Goal: Find specific page/section: Find specific page/section

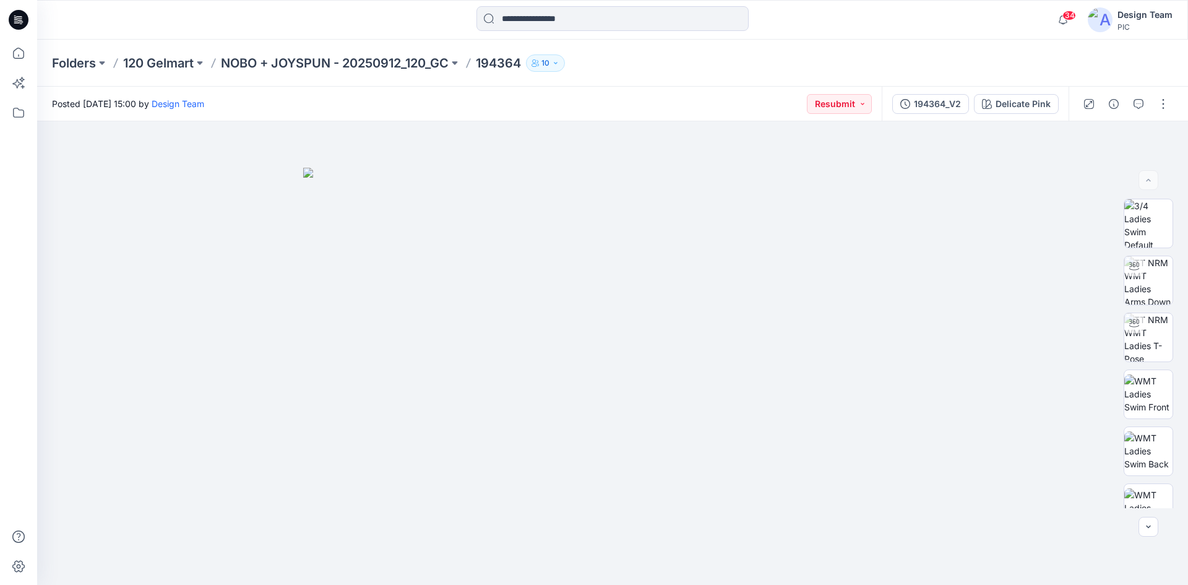
click at [952, 18] on div "34 Notifications AW [PERSON_NAME] commented on 100325_Longline Bonded Square Ne…" at bounding box center [612, 19] width 1150 height 27
click at [937, 346] on div at bounding box center [612, 352] width 1151 height 463
click at [1142, 101] on icon "button" at bounding box center [1138, 104] width 10 height 10
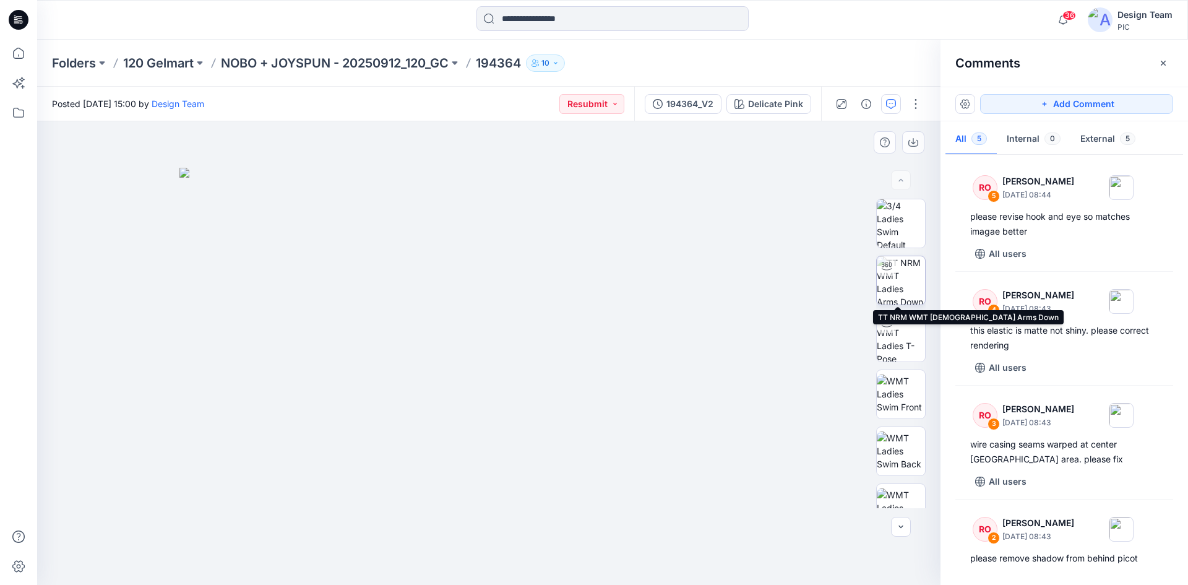
click at [897, 282] on img at bounding box center [901, 280] width 48 height 48
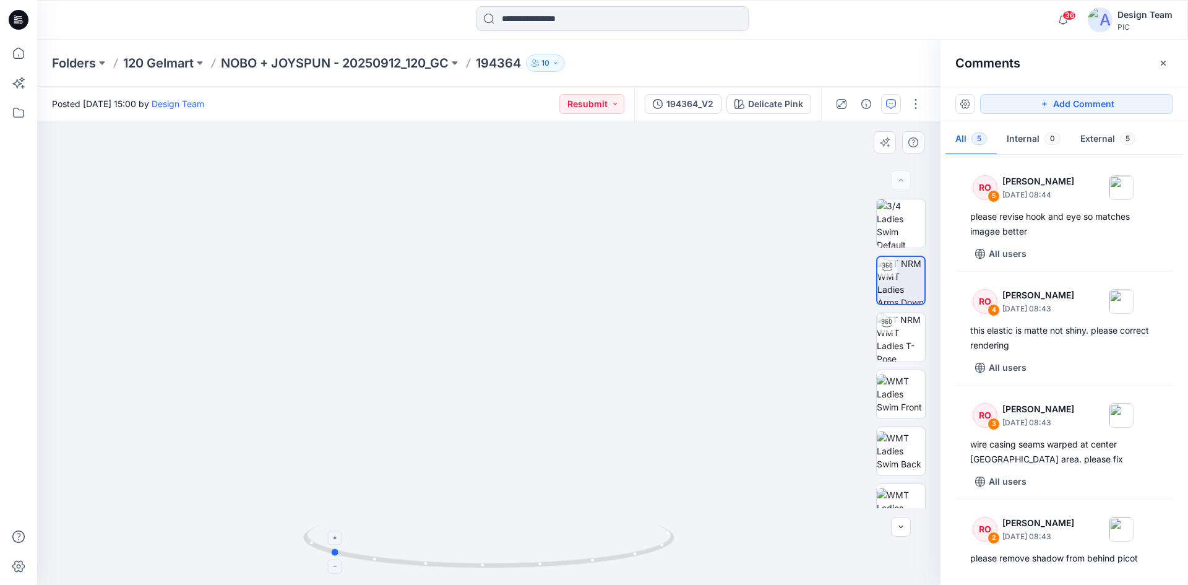
drag, startPoint x: 653, startPoint y: 554, endPoint x: 494, endPoint y: 552, distance: 159.0
click at [494, 552] on icon at bounding box center [490, 548] width 374 height 46
click at [282, 63] on p "NOBO + JOYSPUN - 20250912_120_GC" at bounding box center [335, 62] width 228 height 17
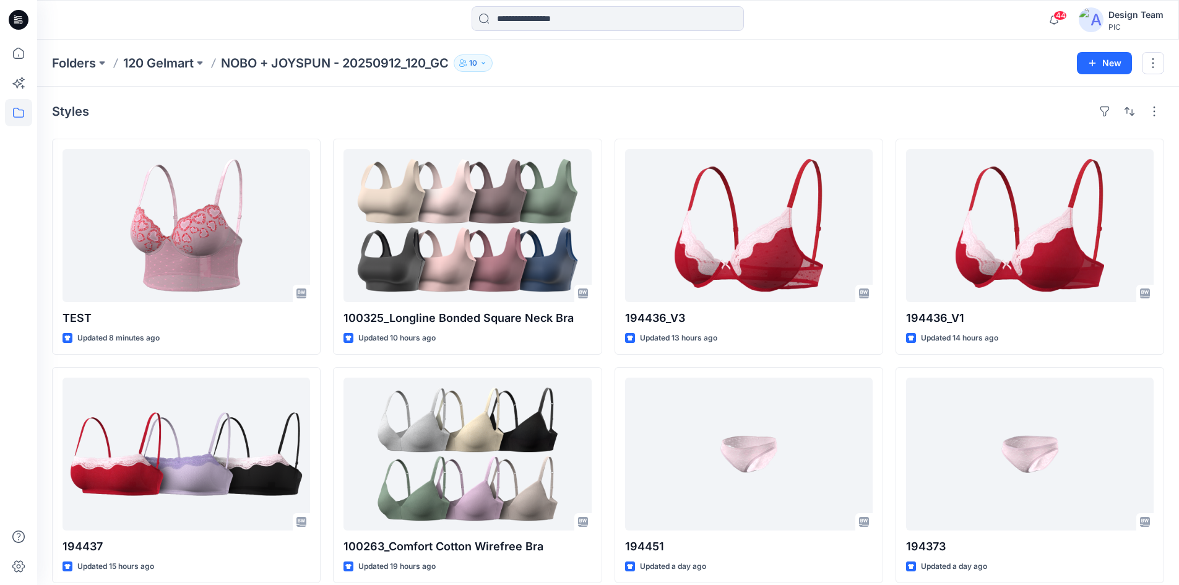
click at [19, 15] on icon at bounding box center [19, 20] width 20 height 20
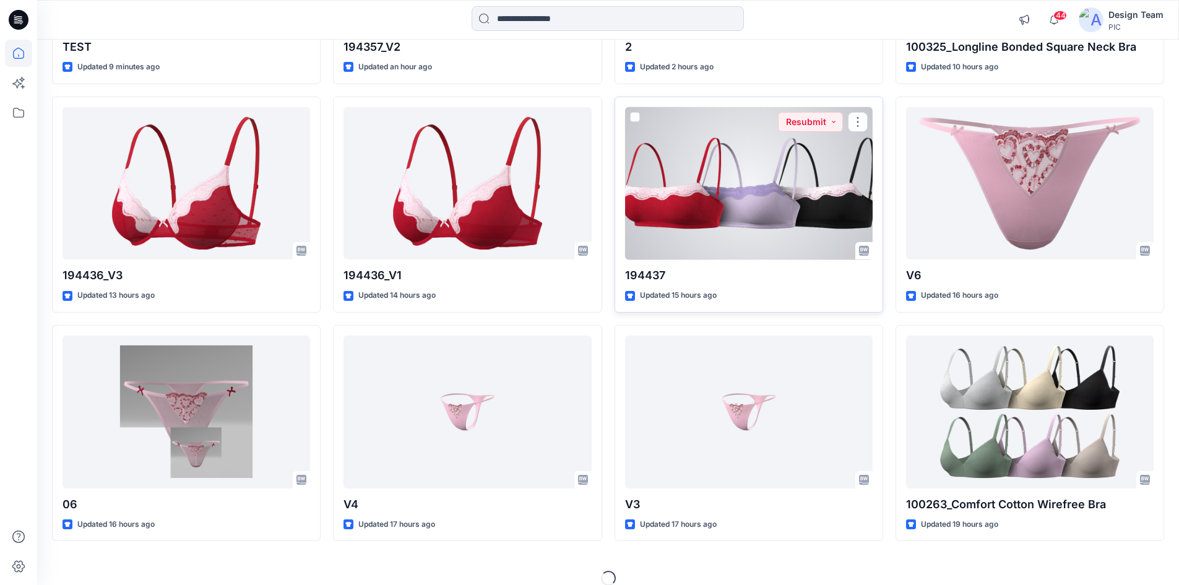
scroll to position [309, 0]
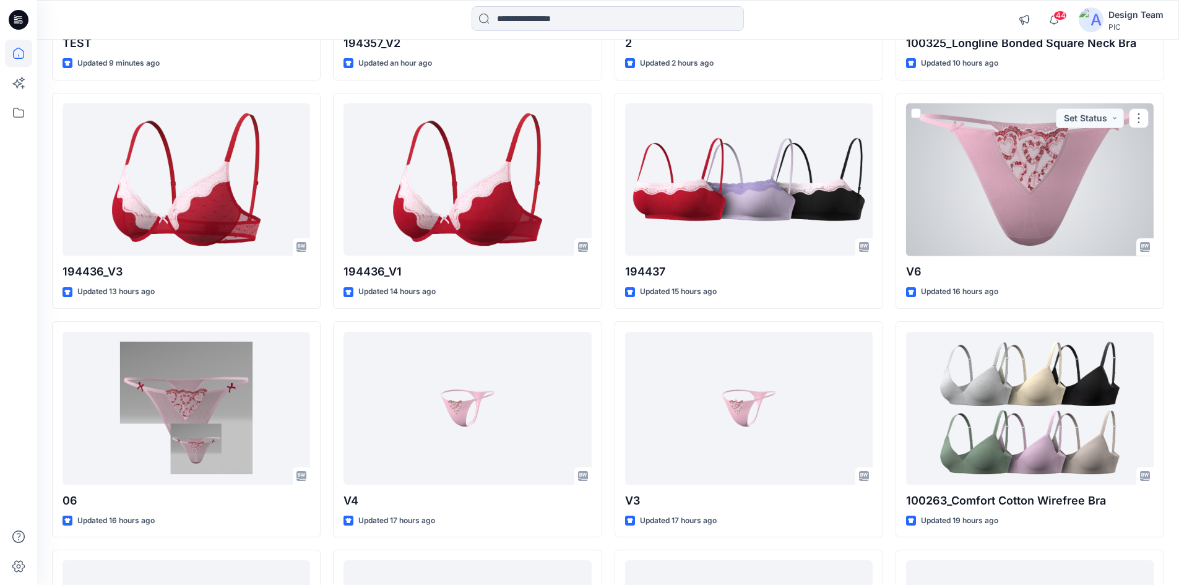
click at [1040, 172] on div at bounding box center [1029, 179] width 247 height 153
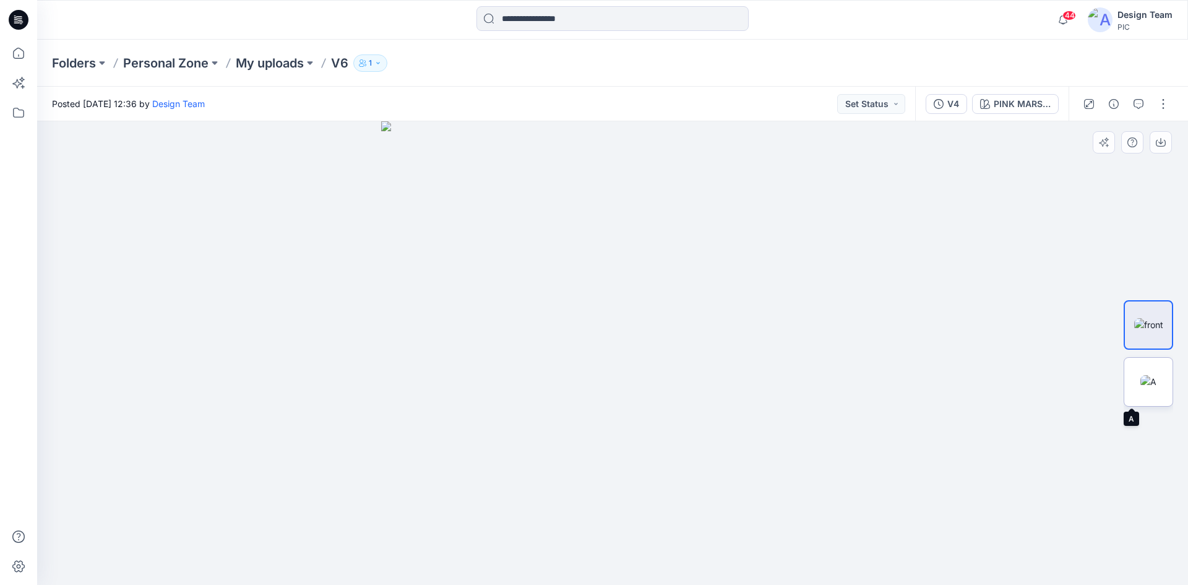
click at [1151, 388] on img at bounding box center [1148, 381] width 16 height 13
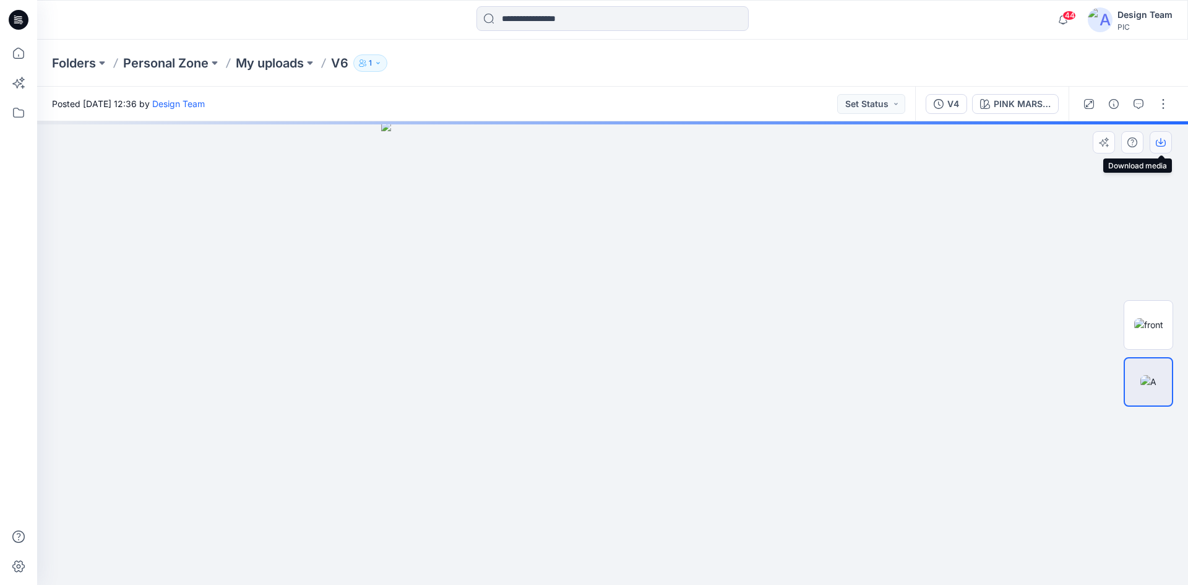
click at [1163, 140] on icon "button" at bounding box center [1161, 142] width 10 height 10
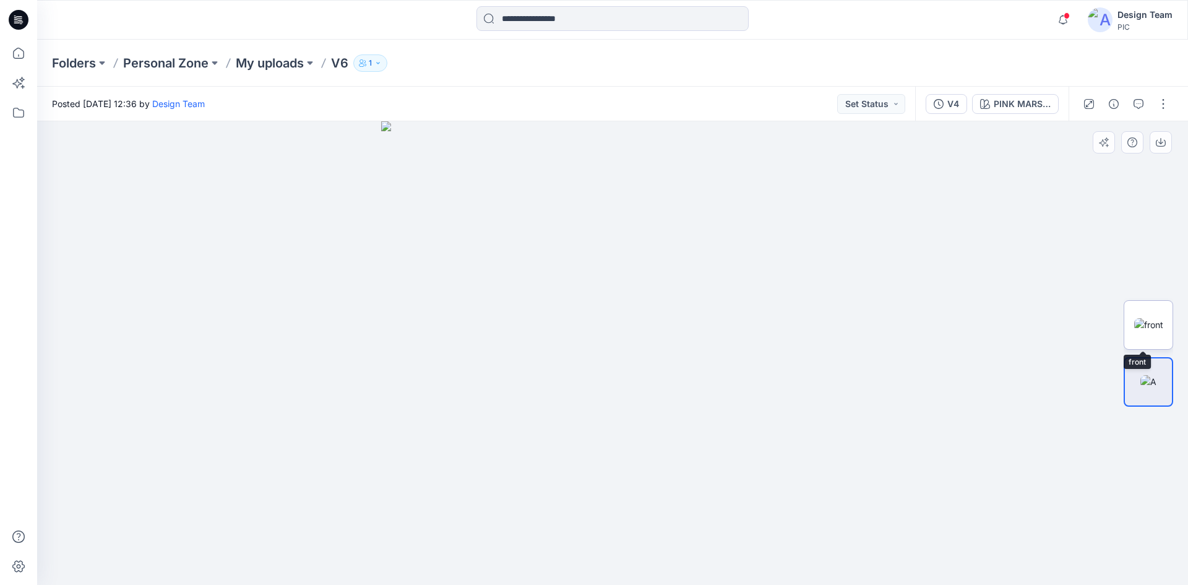
click at [1146, 321] on img at bounding box center [1148, 324] width 29 height 13
click at [1156, 375] on img at bounding box center [1148, 381] width 16 height 13
click at [1147, 318] on img at bounding box center [1148, 324] width 29 height 13
drag, startPoint x: 843, startPoint y: 324, endPoint x: 650, endPoint y: 322, distance: 192.4
click at [650, 322] on img at bounding box center [612, 352] width 463 height 463
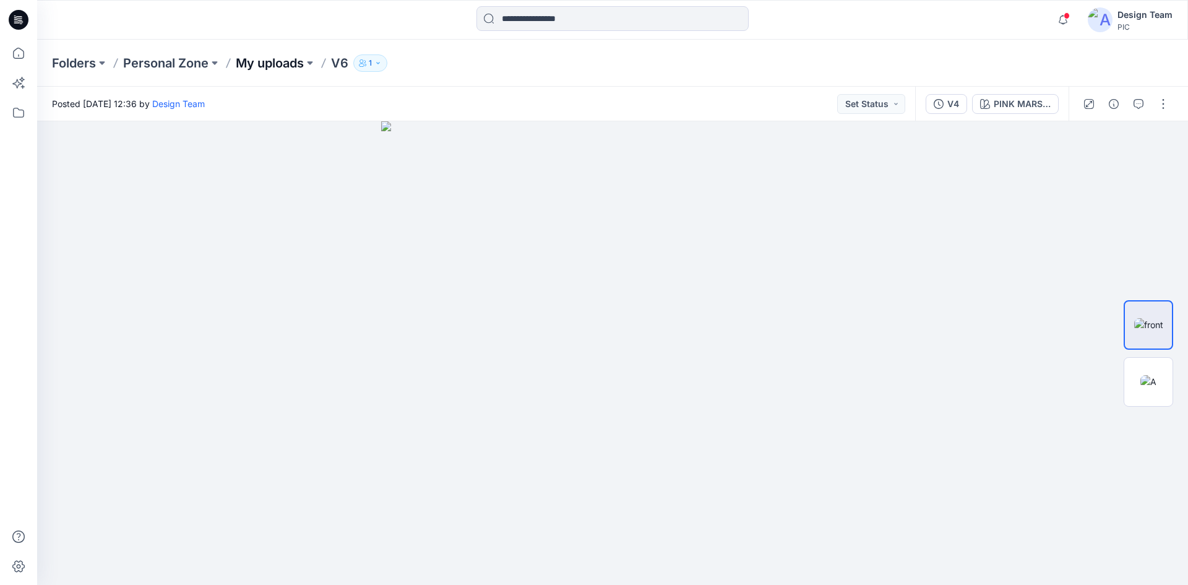
click at [286, 66] on p "My uploads" at bounding box center [270, 62] width 68 height 17
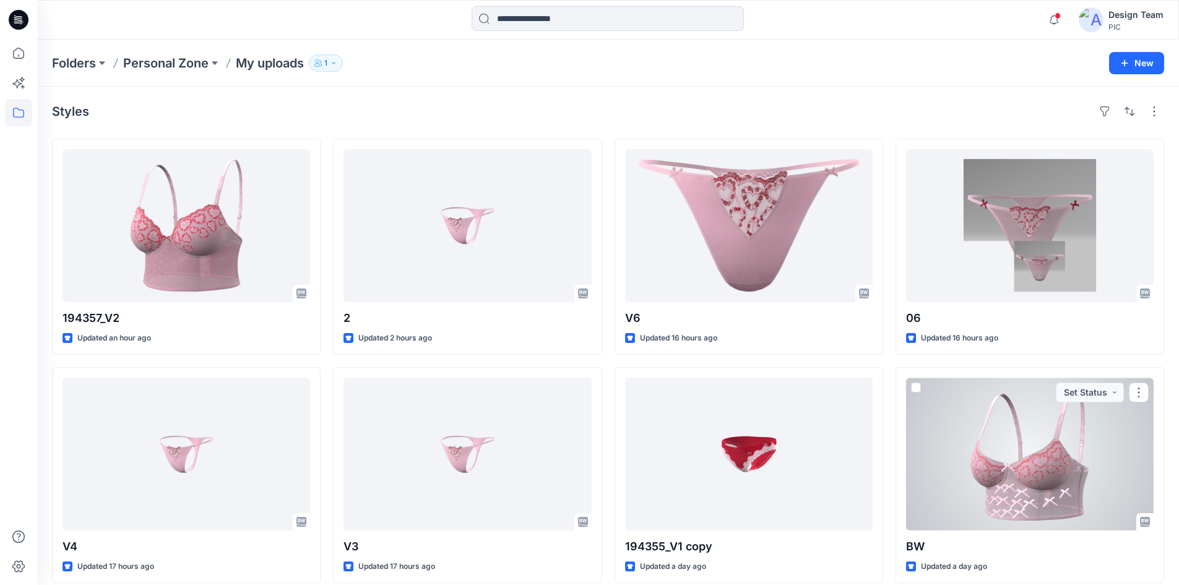
click at [1006, 434] on div at bounding box center [1029, 453] width 247 height 153
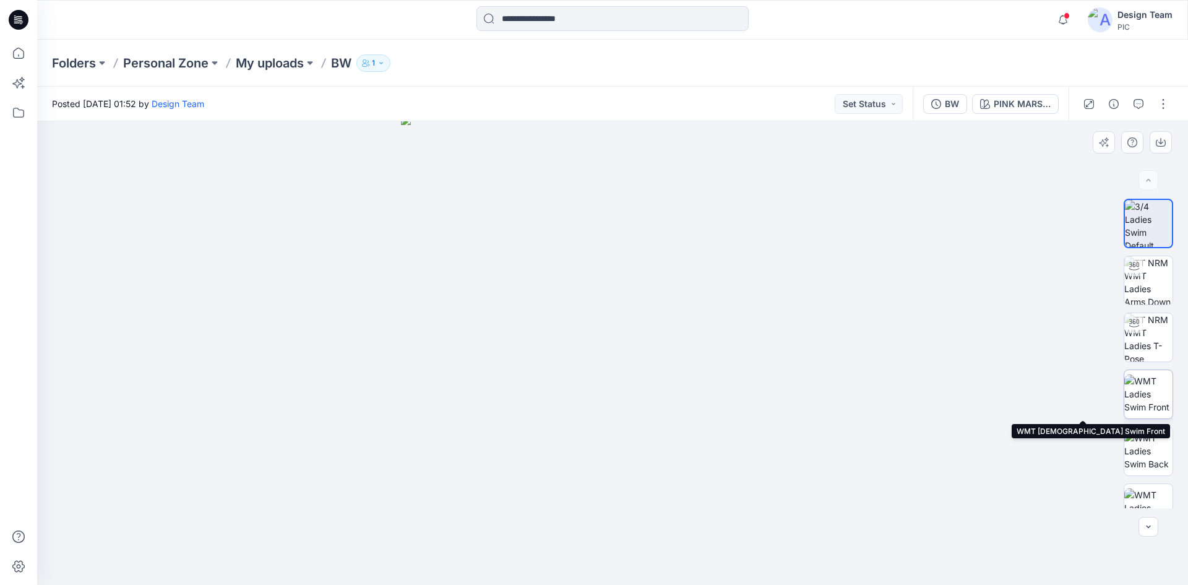
click at [1138, 393] on img at bounding box center [1148, 393] width 48 height 39
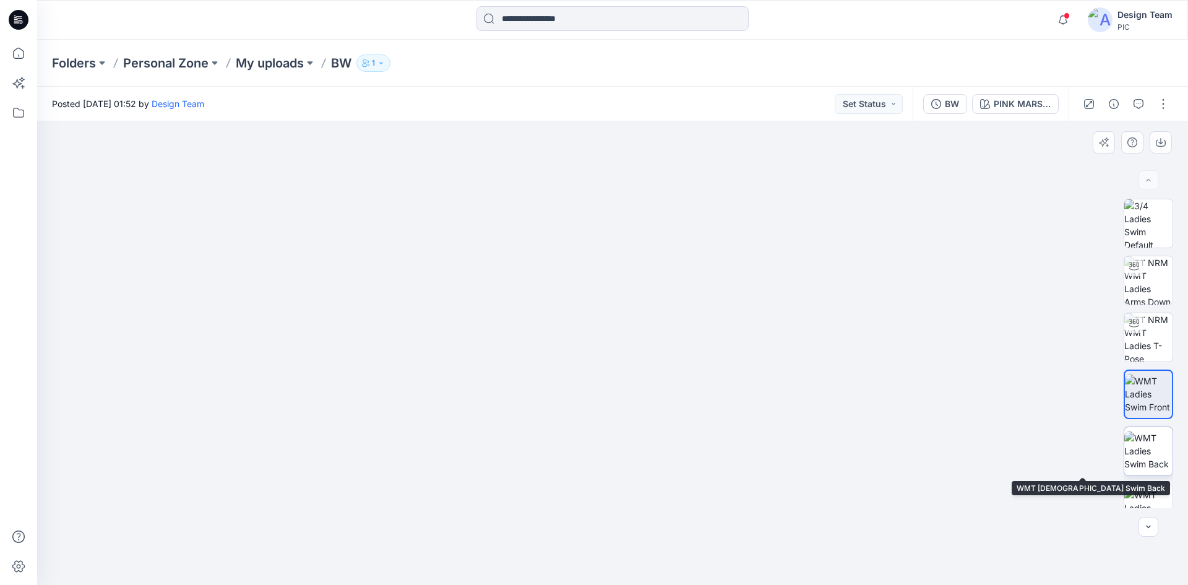
click at [1144, 446] on img at bounding box center [1148, 450] width 48 height 39
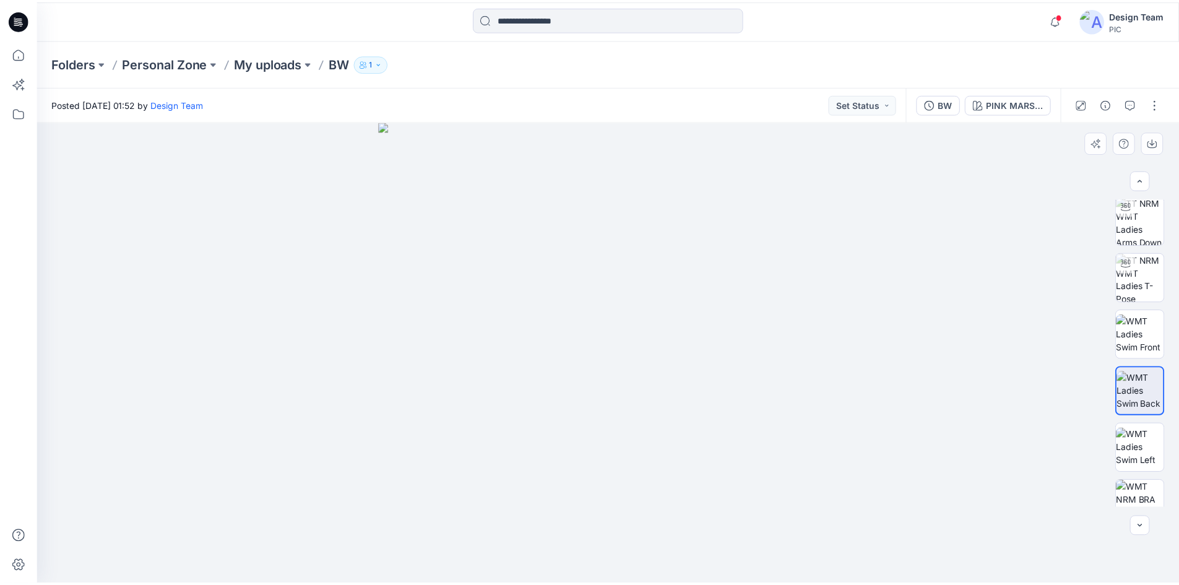
scroll to position [62, 0]
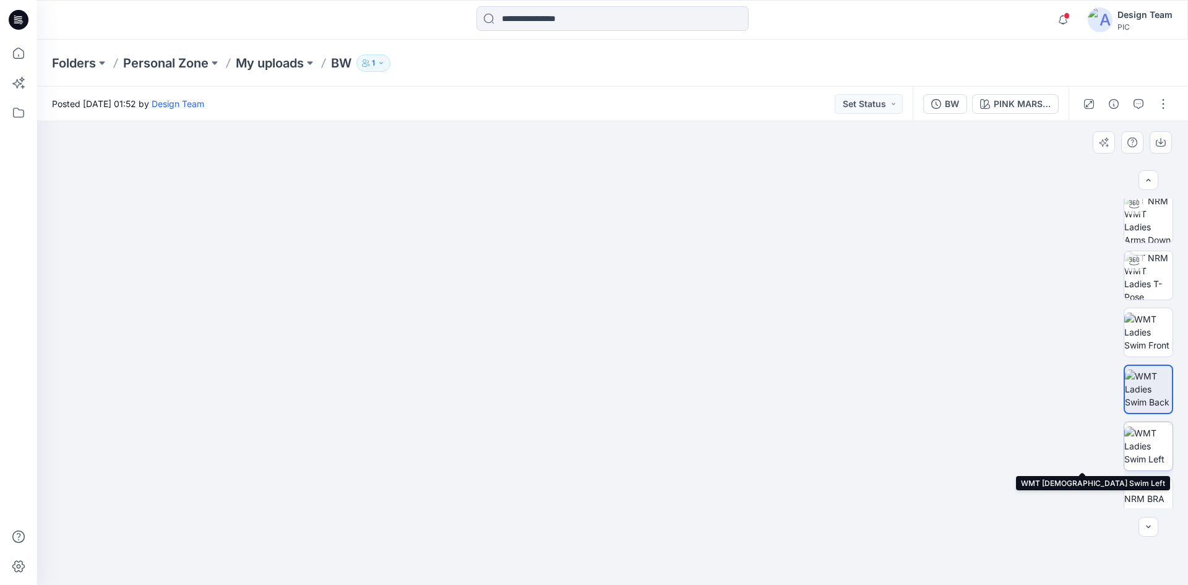
click at [1133, 452] on img at bounding box center [1148, 445] width 48 height 39
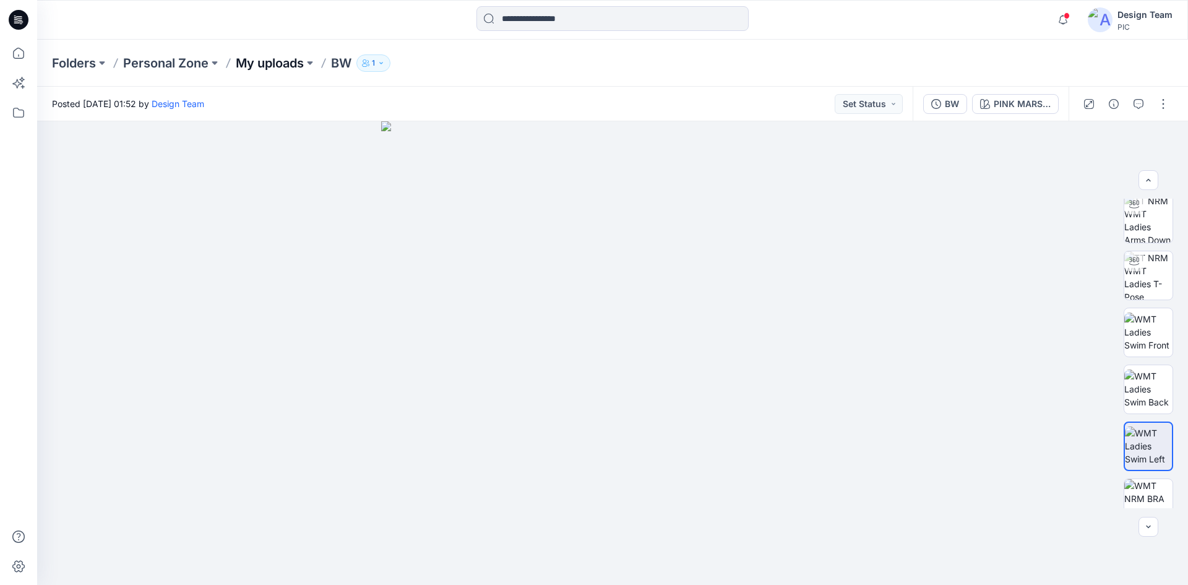
click at [269, 68] on p "My uploads" at bounding box center [270, 62] width 68 height 17
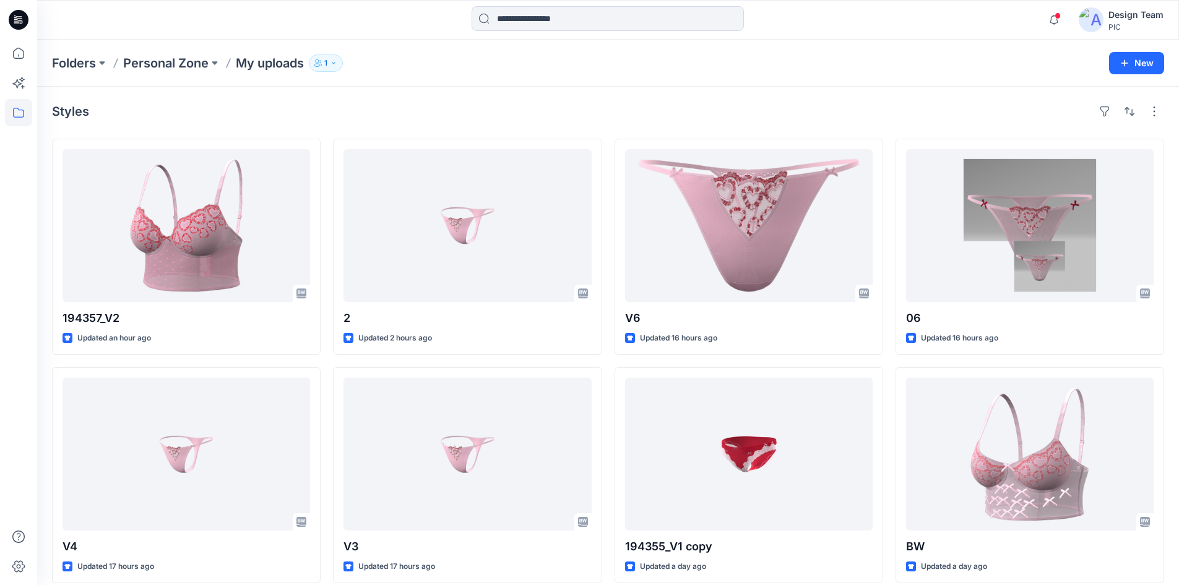
click at [9, 22] on icon at bounding box center [19, 20] width 20 height 40
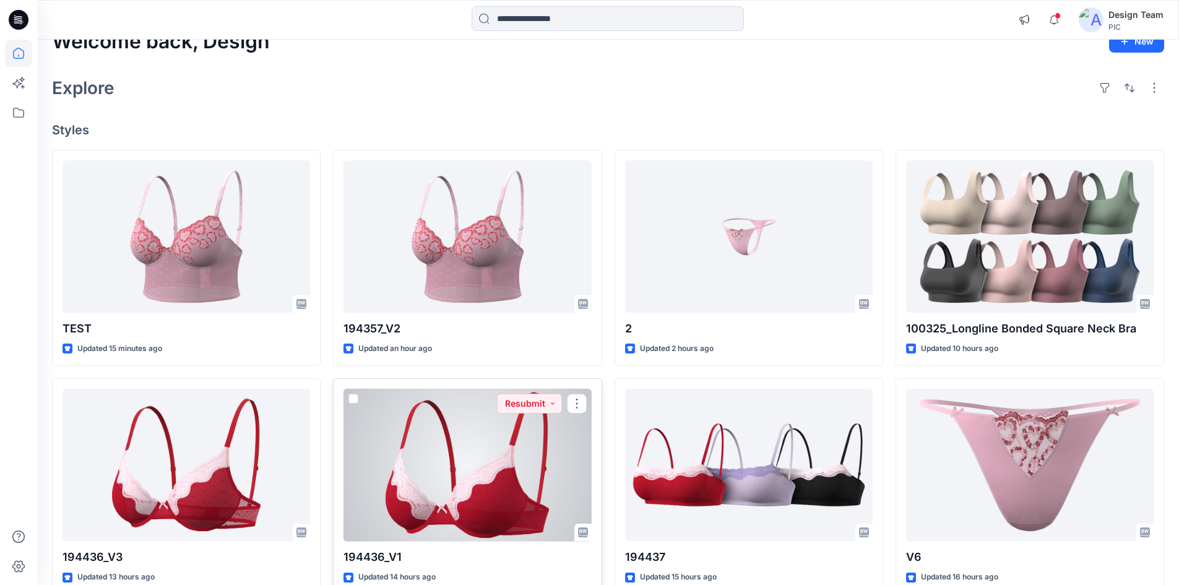
scroll to position [17, 0]
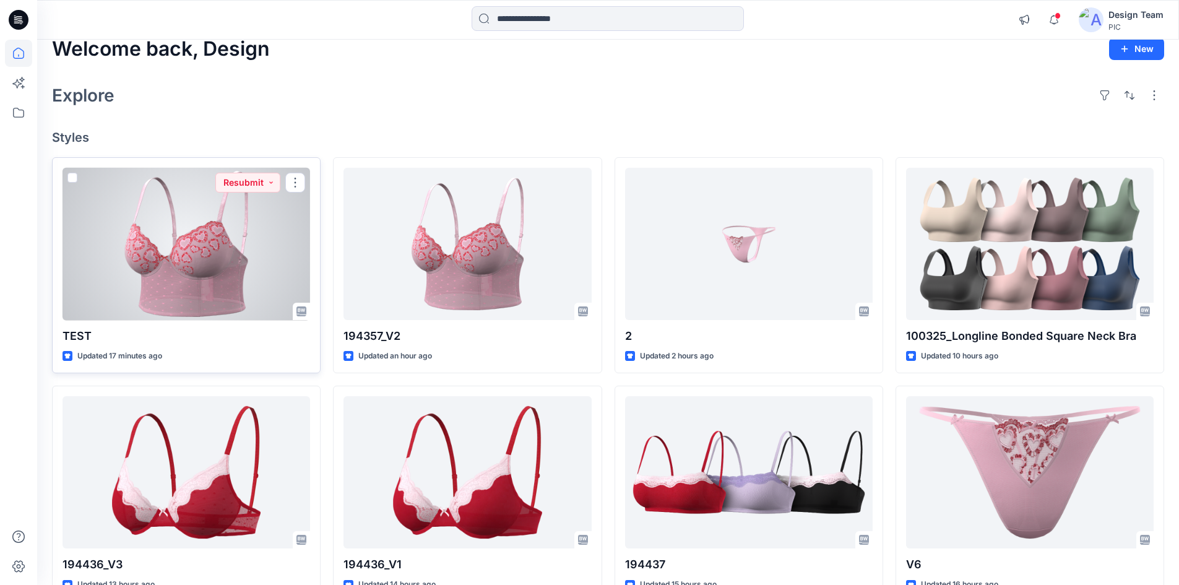
click at [238, 278] on div at bounding box center [185, 244] width 247 height 153
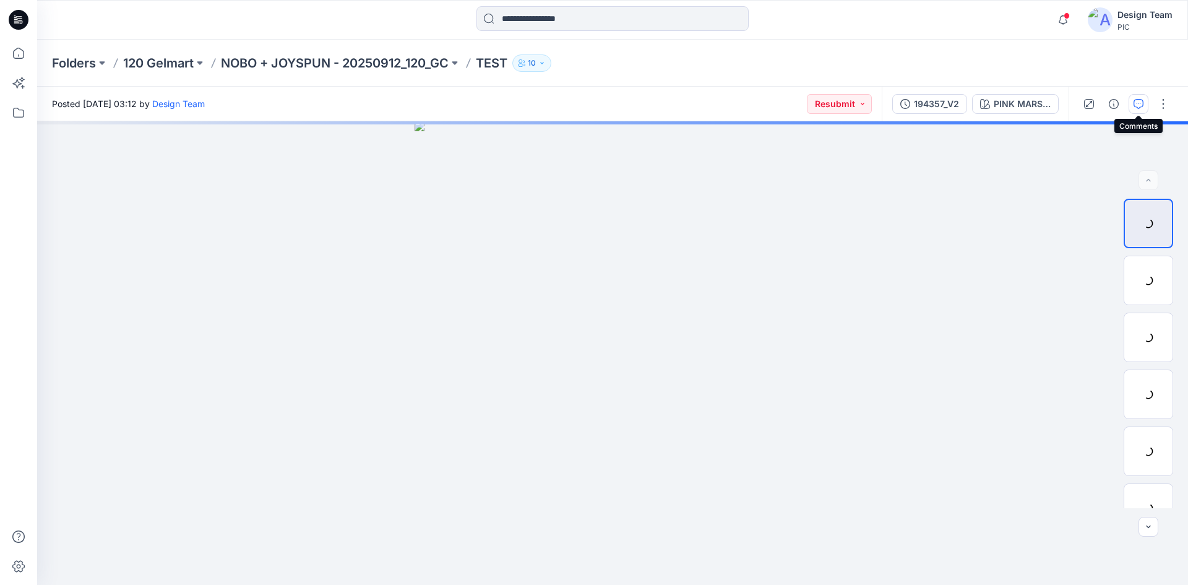
click at [1146, 102] on button "button" at bounding box center [1139, 104] width 20 height 20
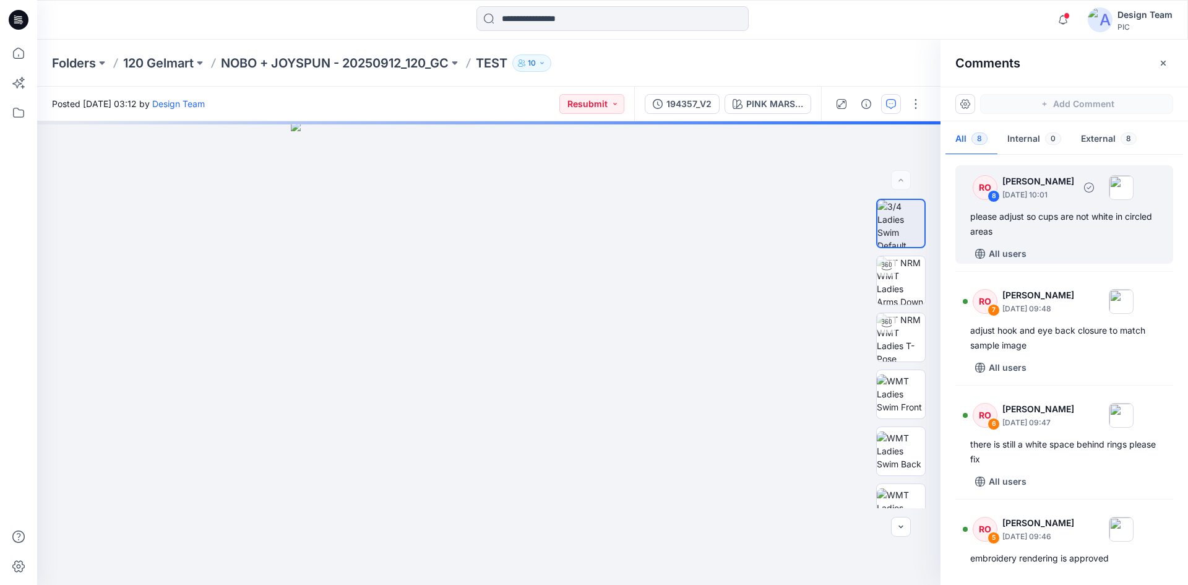
click at [1042, 228] on div "please adjust so cups are not white in circled areas" at bounding box center [1064, 224] width 188 height 30
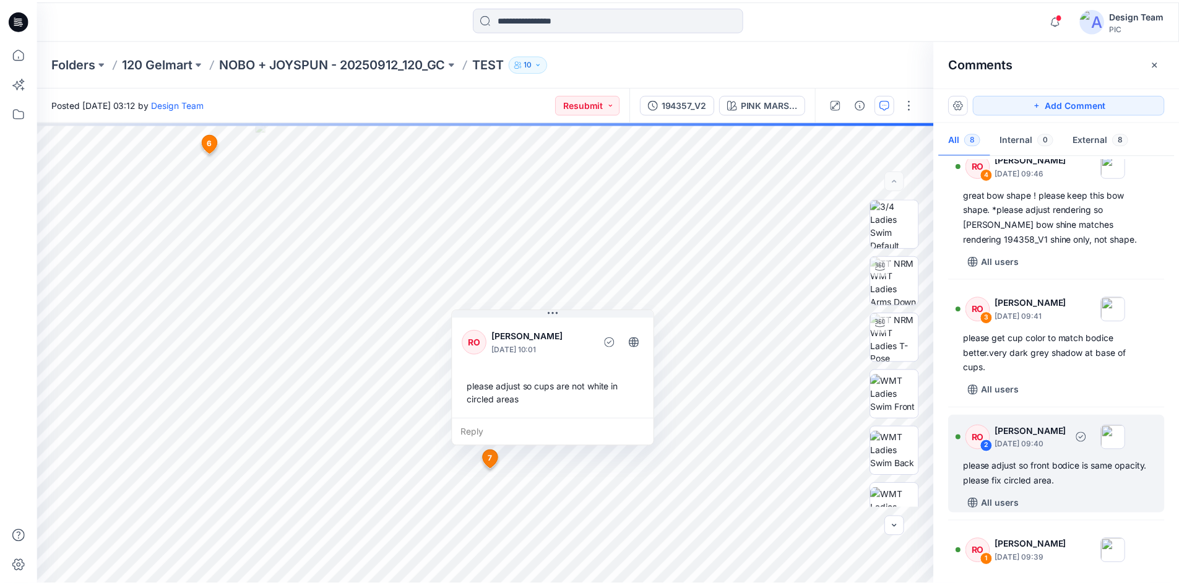
scroll to position [522, 0]
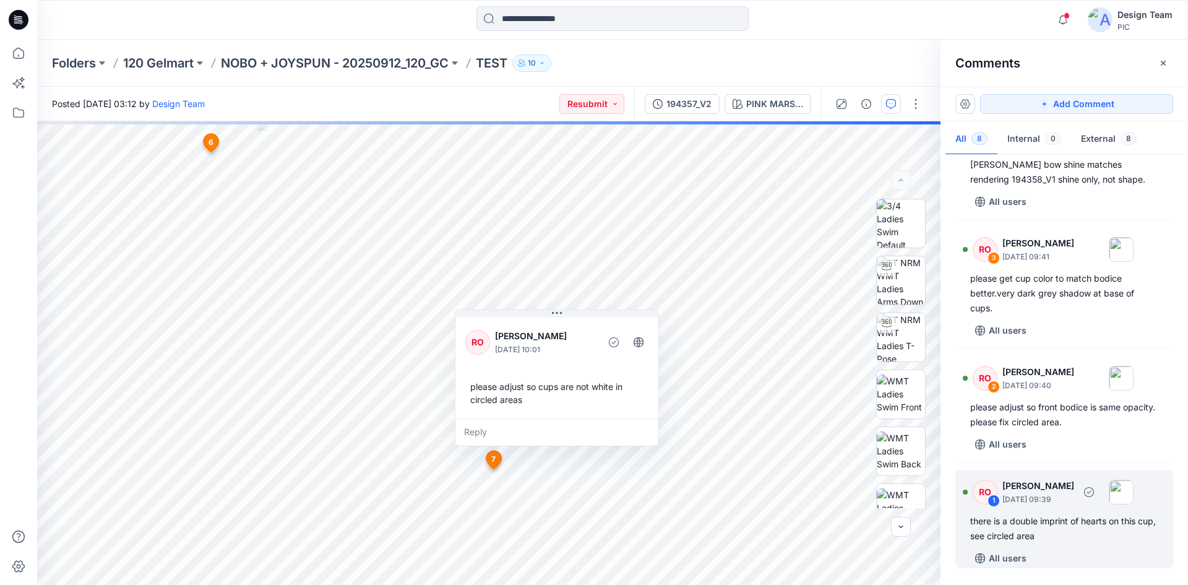
click at [1054, 525] on div "there is a double imprint of hearts on this cup, see circled area" at bounding box center [1064, 529] width 188 height 30
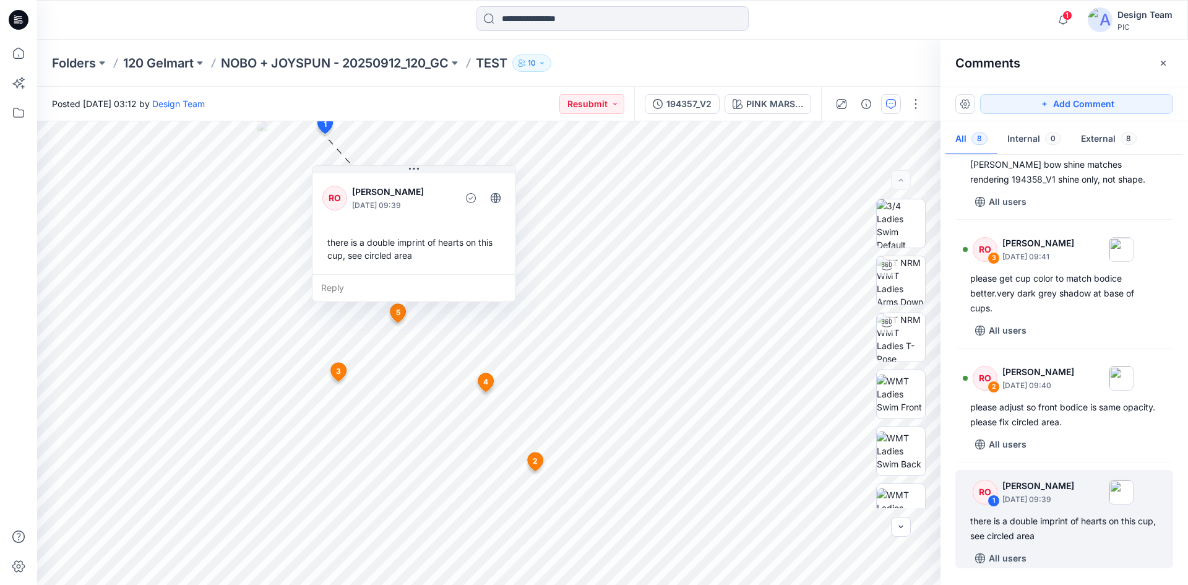
click at [7, 269] on div at bounding box center [18, 312] width 27 height 545
click at [6, 269] on div at bounding box center [18, 312] width 27 height 545
click at [168, 62] on p "120 Gelmart" at bounding box center [158, 62] width 71 height 17
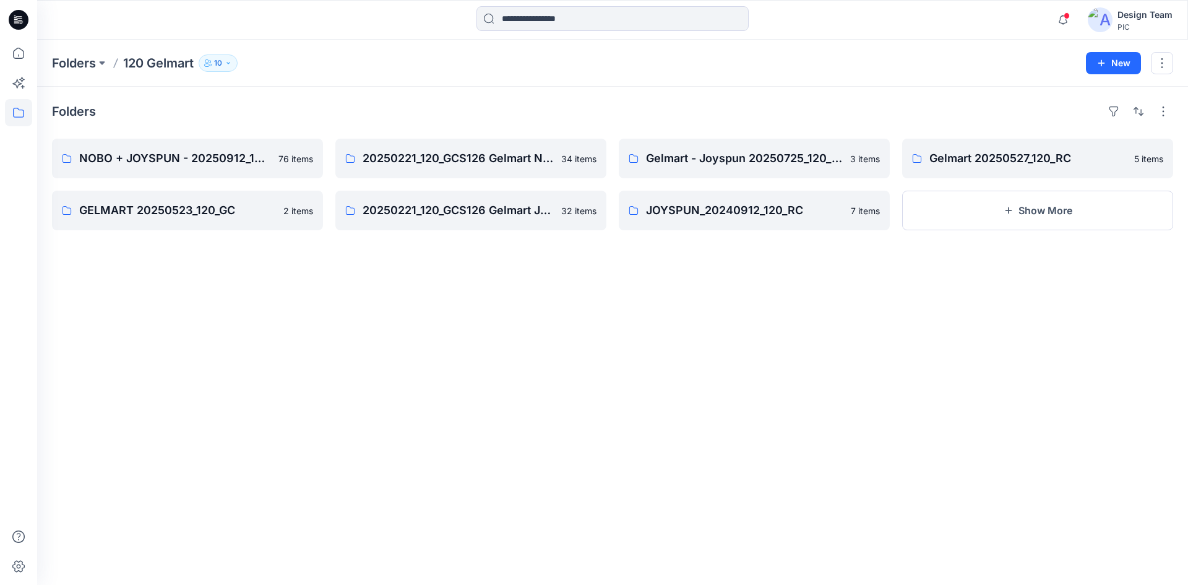
click at [14, 17] on icon at bounding box center [19, 20] width 20 height 20
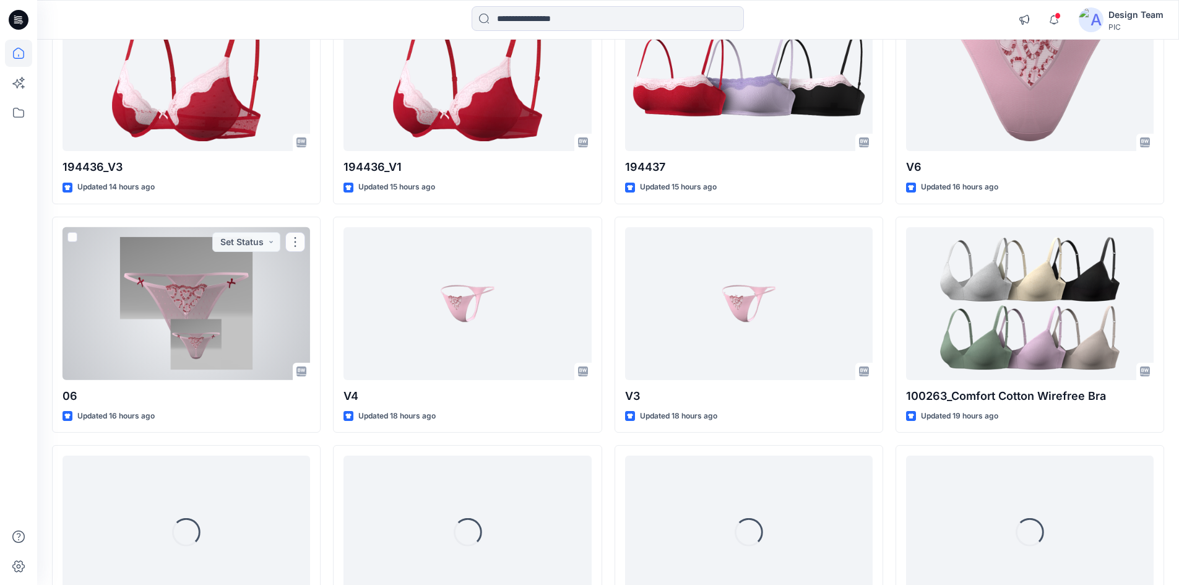
scroll to position [445, 0]
